Goal: Task Accomplishment & Management: Manage account settings

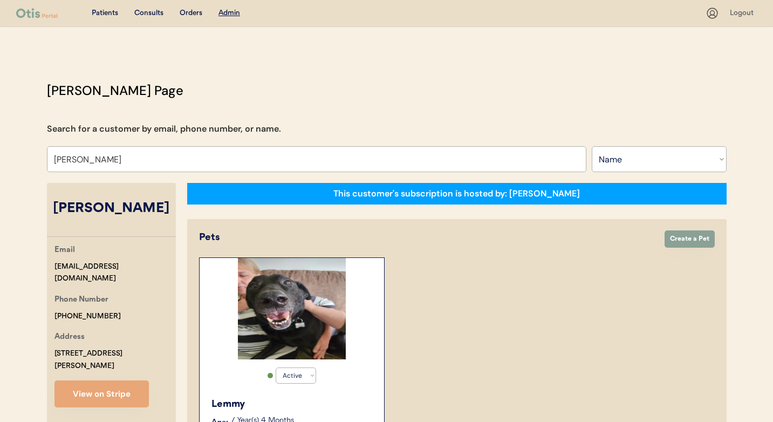
select select ""Name""
select select "true"
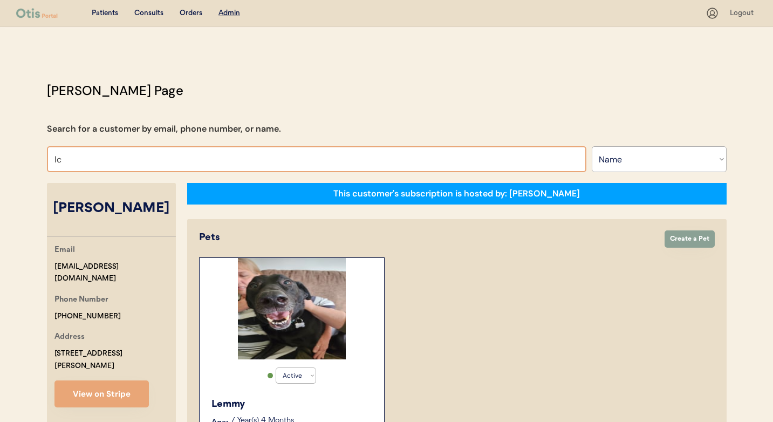
type input "l"
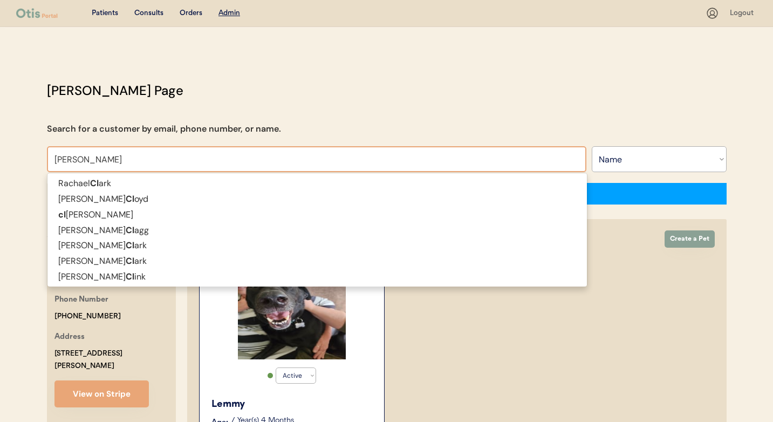
type input "claudine"
type input "claudine Wonders"
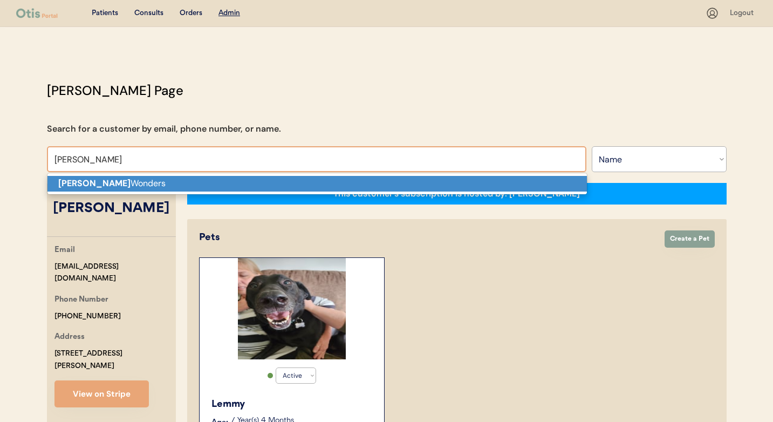
click at [205, 181] on p "Claudine Wonders" at bounding box center [316, 184] width 539 height 16
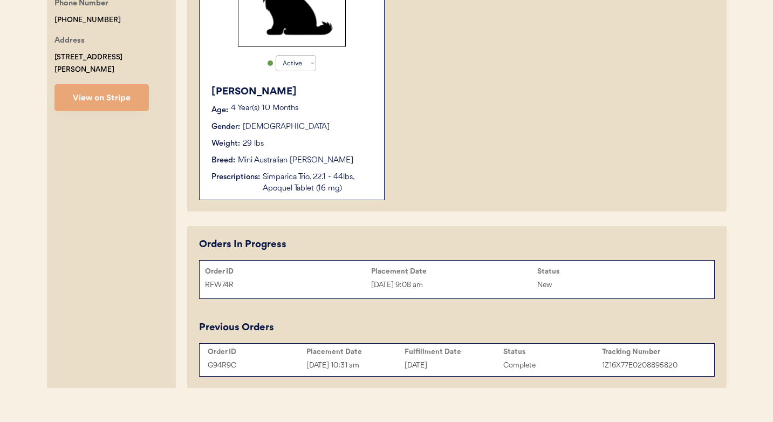
scroll to position [328, 0]
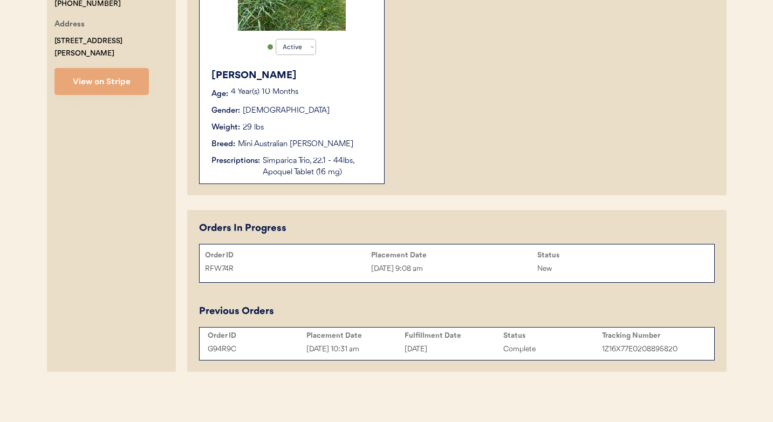
type input "[PERSON_NAME] Wonders"
click at [391, 264] on div "[DATE] 9:08 am" at bounding box center [454, 269] width 166 height 12
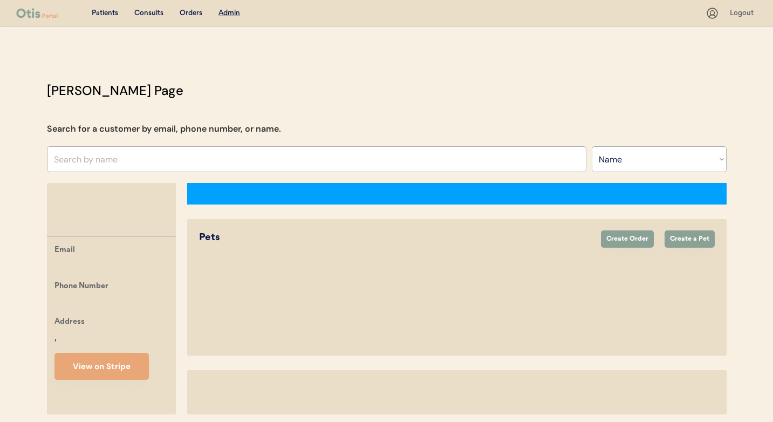
select select ""Name""
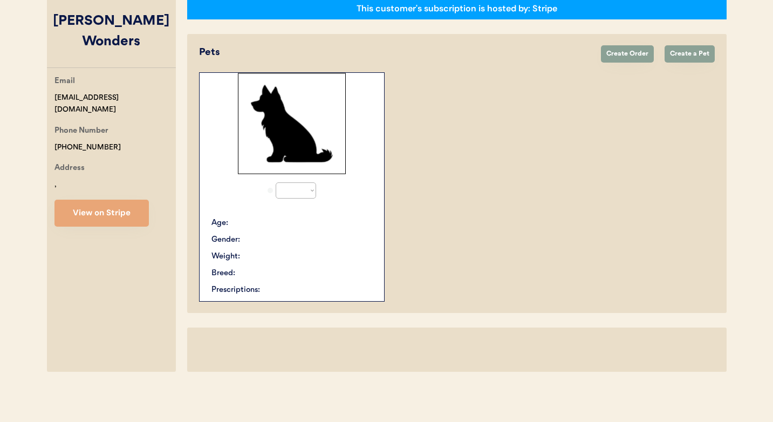
select select "true"
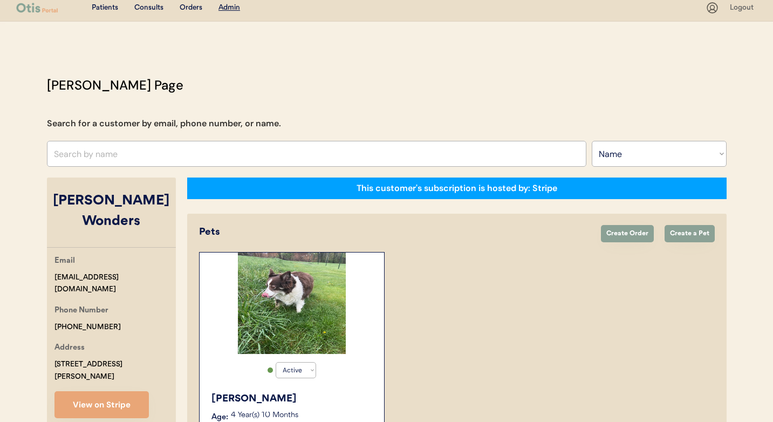
scroll to position [4, 0]
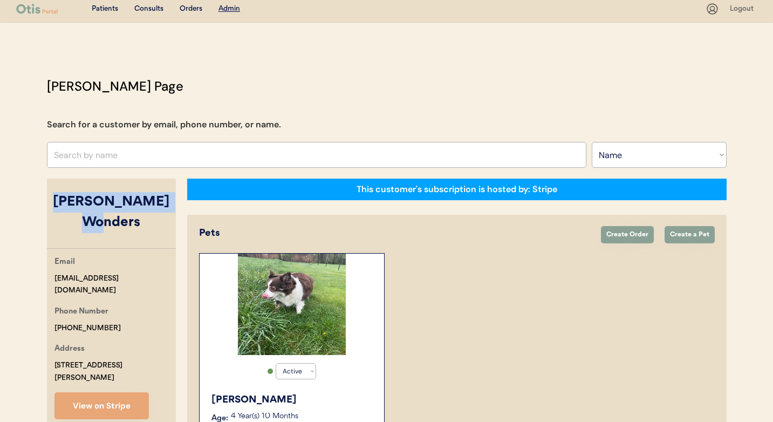
drag, startPoint x: 52, startPoint y: 202, endPoint x: 172, endPoint y: 202, distance: 119.7
click at [172, 202] on div "[PERSON_NAME] Wonders" at bounding box center [111, 212] width 129 height 40
copy div "[PERSON_NAME] Wonders"
